Goal: Check status: Check status

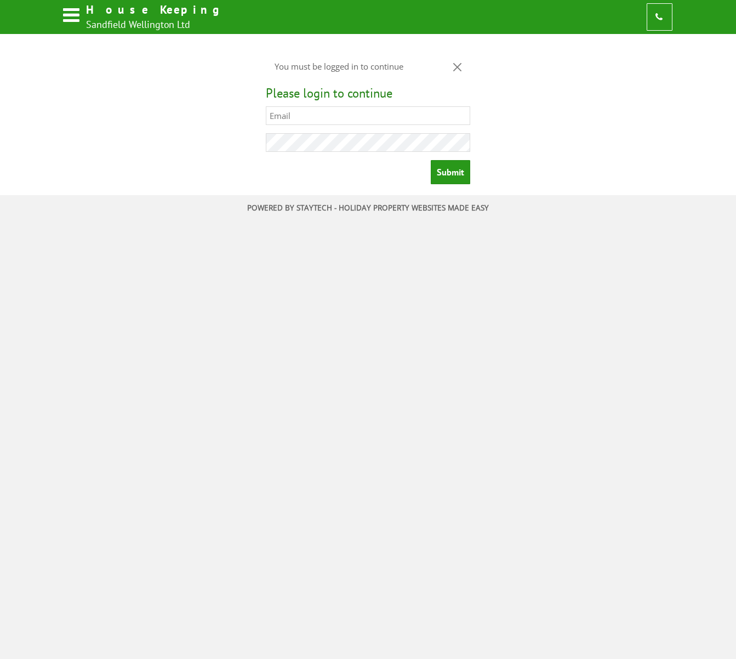
type input "[EMAIL_ADDRESS][DOMAIN_NAME]"
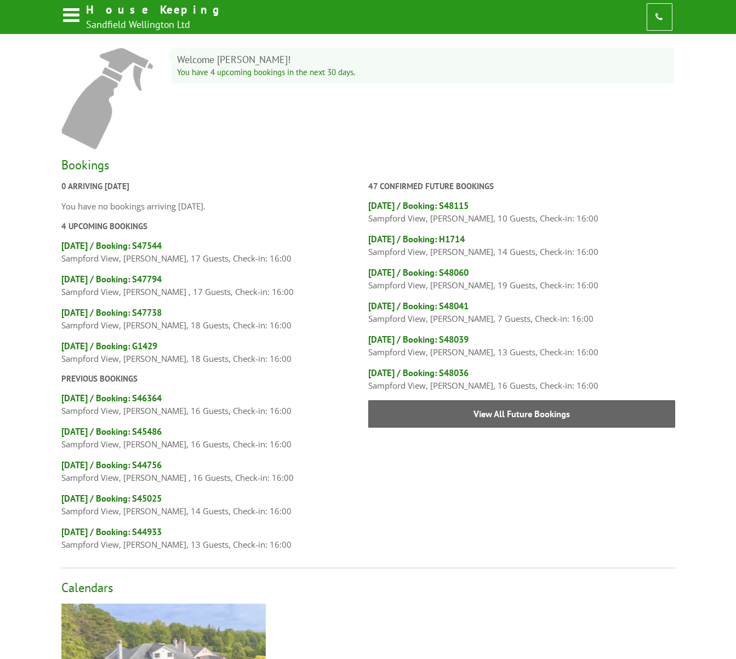
click at [153, 619] on img at bounding box center [163, 669] width 204 height 132
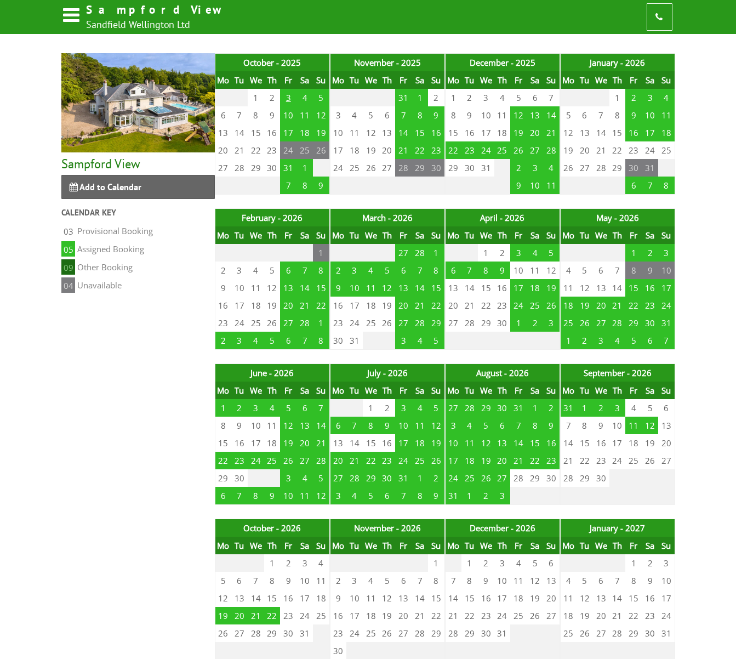
click at [289, 93] on td "3" at bounding box center [288, 98] width 16 height 18
click at [288, 101] on td "3" at bounding box center [288, 98] width 16 height 18
click at [290, 97] on td "3" at bounding box center [288, 98] width 16 height 18
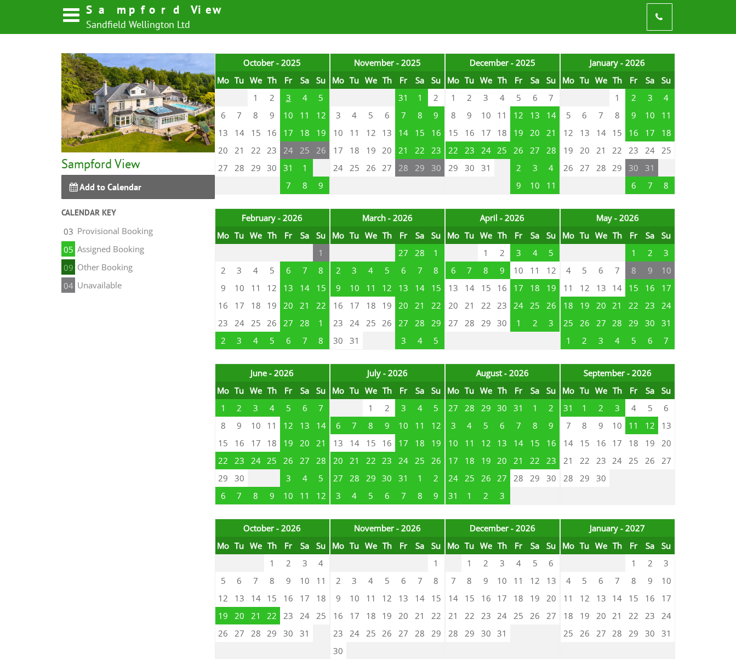
click at [290, 97] on td "3" at bounding box center [288, 98] width 16 height 18
